Goal: Transaction & Acquisition: Purchase product/service

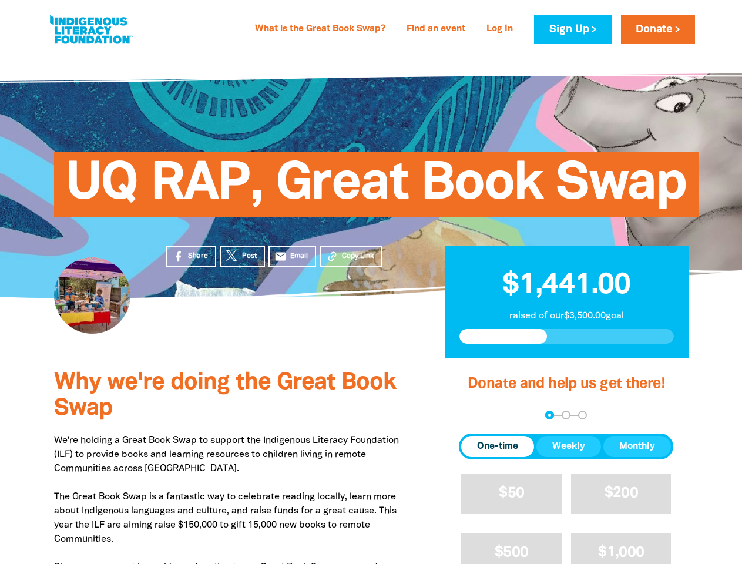
click at [371, 282] on div "UQ RAP, Great Book Swap" at bounding box center [371, 175] width 705 height 245
click at [351, 256] on span "Copy Link" at bounding box center [358, 256] width 32 height 11
click at [474, 415] on div "arrow_back Back Step 1 Step 2 Step 3" at bounding box center [566, 414] width 214 height 9
click at [549, 415] on div "Navigate to step 1 of 3 to enter your donation amount" at bounding box center [549, 414] width 3 height 3
click at [497, 446] on span "One-time" at bounding box center [497, 446] width 41 height 14
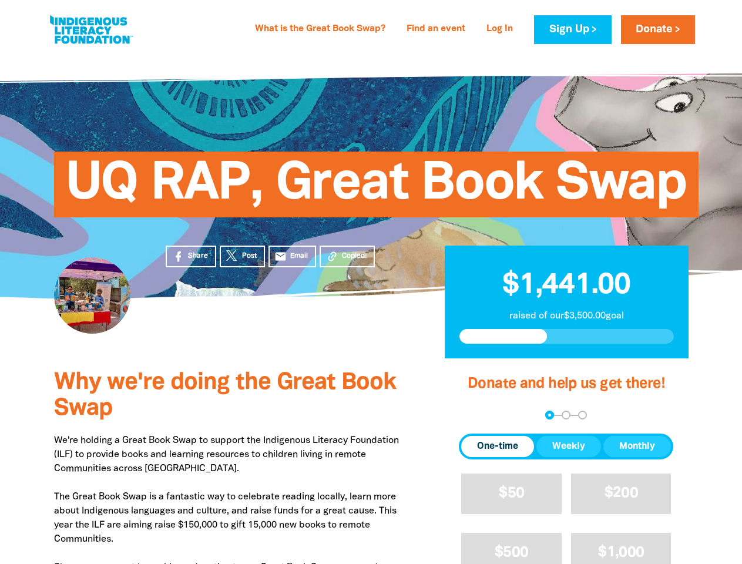
click at [568, 446] on span "Weekly" at bounding box center [568, 446] width 33 height 14
click at [636, 446] on span "Monthly" at bounding box center [637, 446] width 36 height 14
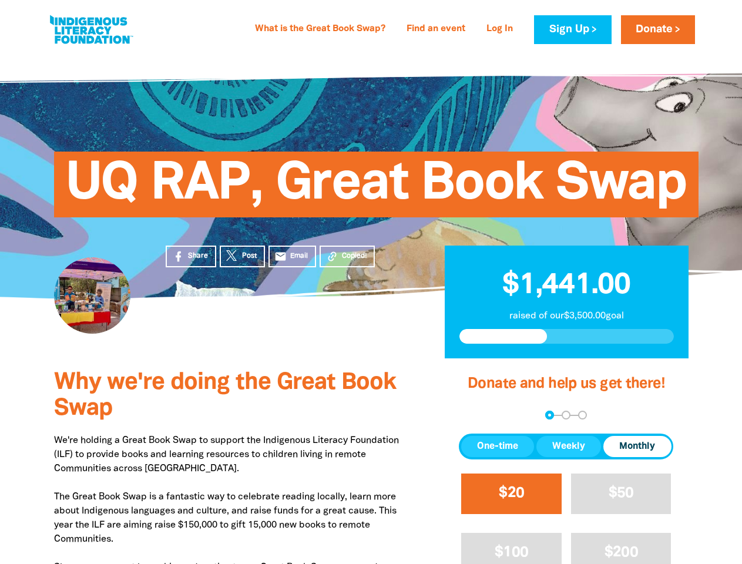
click at [511, 493] on span "$20" at bounding box center [511, 493] width 25 height 14
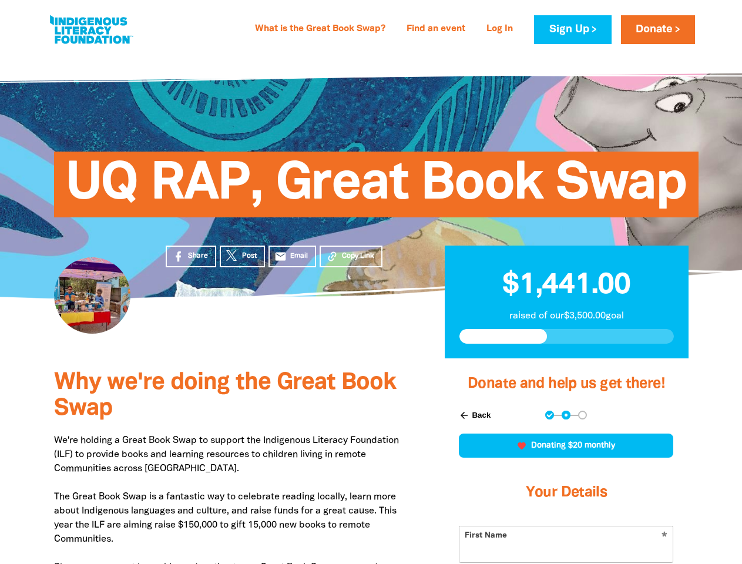
scroll to position [257, 0]
